Goal: Information Seeking & Learning: Learn about a topic

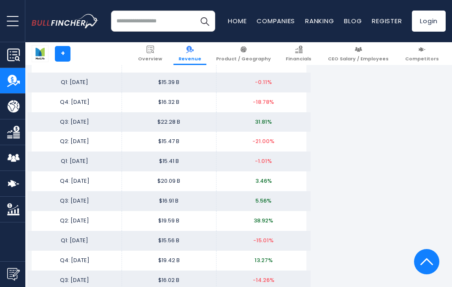
scroll to position [1135, 0]
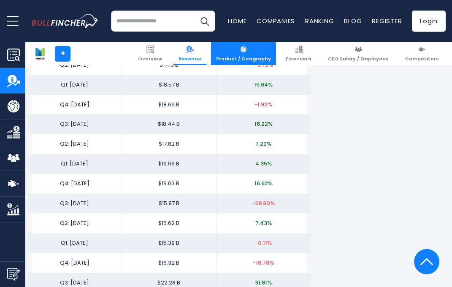
click at [266, 59] on span "Product / Geography" at bounding box center [243, 59] width 55 height 6
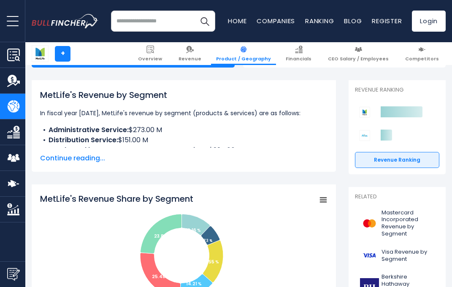
scroll to position [108, 0]
click at [90, 159] on span "Continue reading..." at bounding box center [183, 158] width 287 height 10
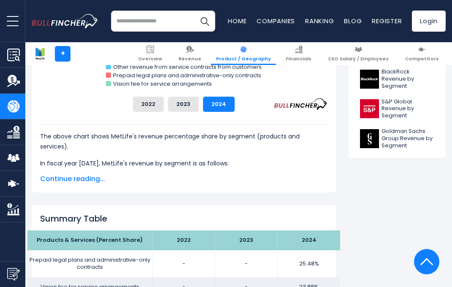
scroll to position [475, 0]
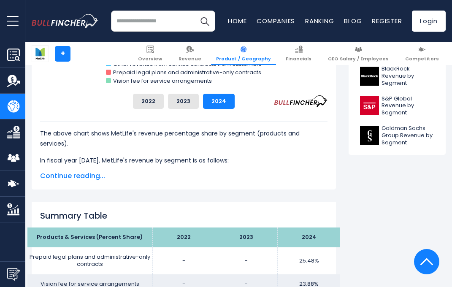
click at [95, 175] on span "Continue reading..." at bounding box center [183, 176] width 287 height 10
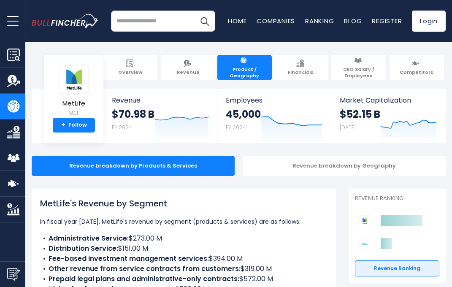
scroll to position [0, 0]
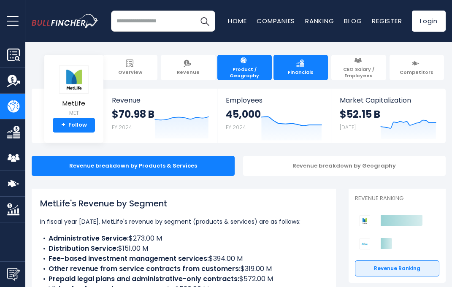
click at [299, 68] on link "Financials" at bounding box center [300, 67] width 54 height 25
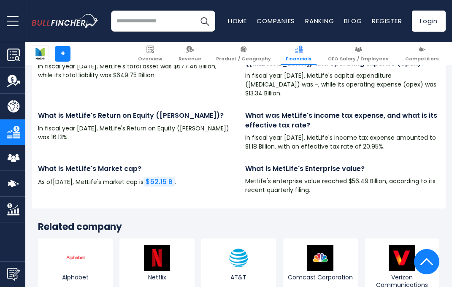
scroll to position [1888, 0]
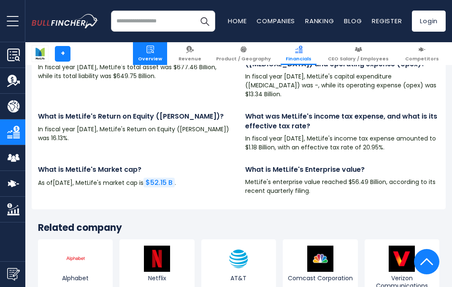
click at [167, 54] on link "Overview" at bounding box center [150, 53] width 34 height 23
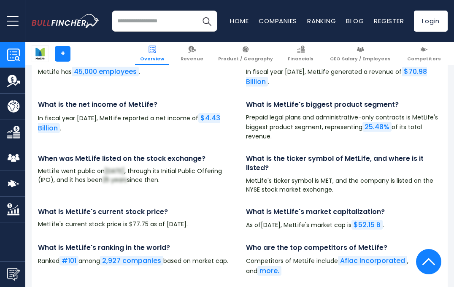
scroll to position [2721, 0]
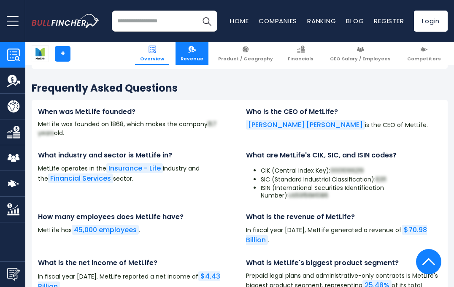
click at [208, 53] on link "Revenue" at bounding box center [191, 53] width 33 height 23
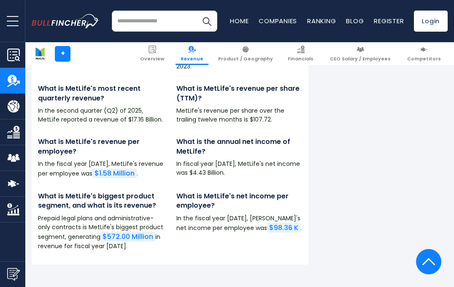
scroll to position [2021, 0]
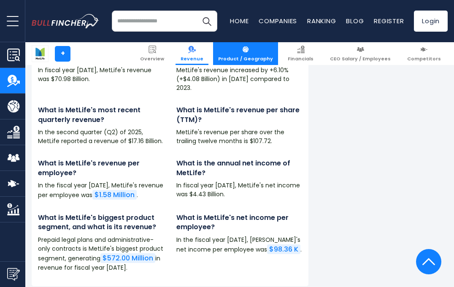
click at [258, 56] on span "Product / Geography" at bounding box center [245, 59] width 55 height 6
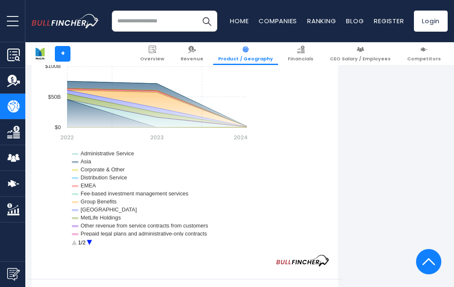
scroll to position [924, 0]
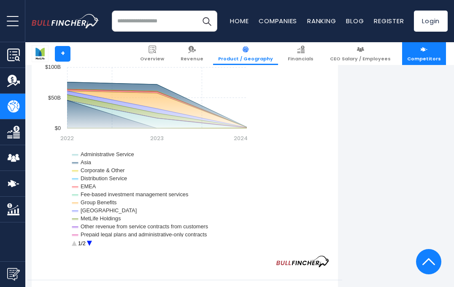
click at [429, 56] on span "Competitors" at bounding box center [424, 59] width 34 height 6
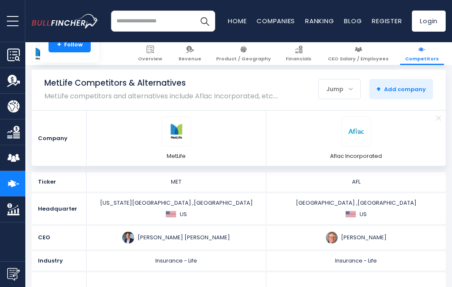
scroll to position [92, 0]
